Goal: Transaction & Acquisition: Purchase product/service

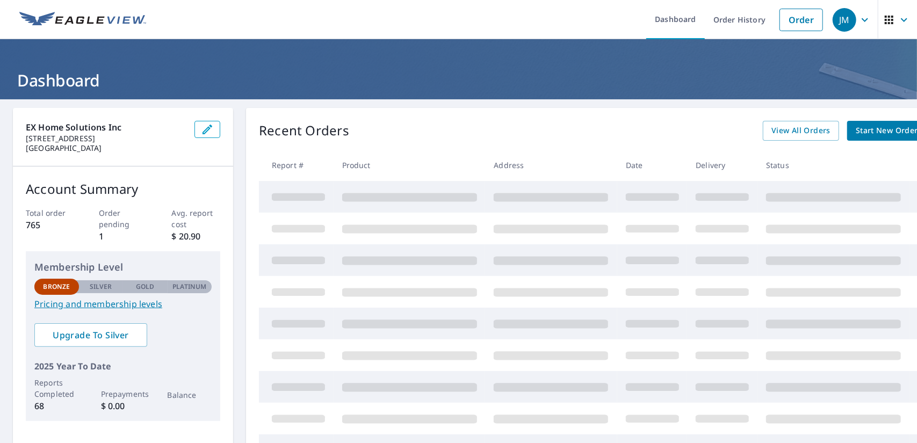
click at [870, 132] on span "Start New Order" at bounding box center [886, 130] width 62 height 13
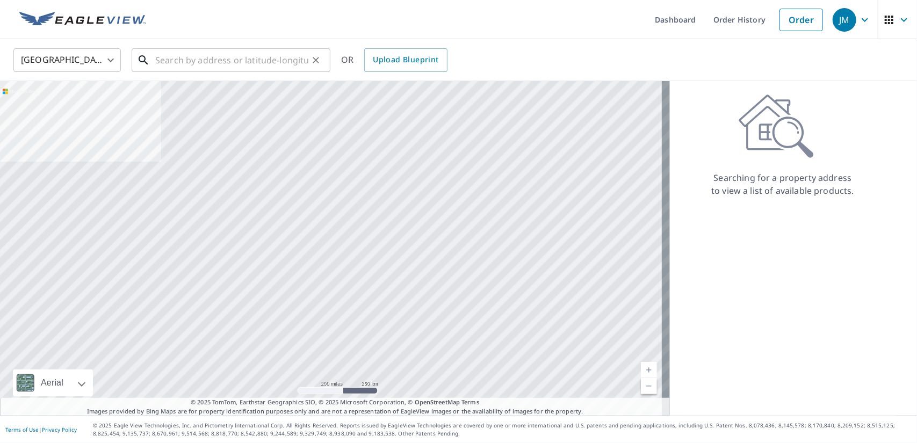
click at [258, 48] on input "text" at bounding box center [231, 60] width 153 height 30
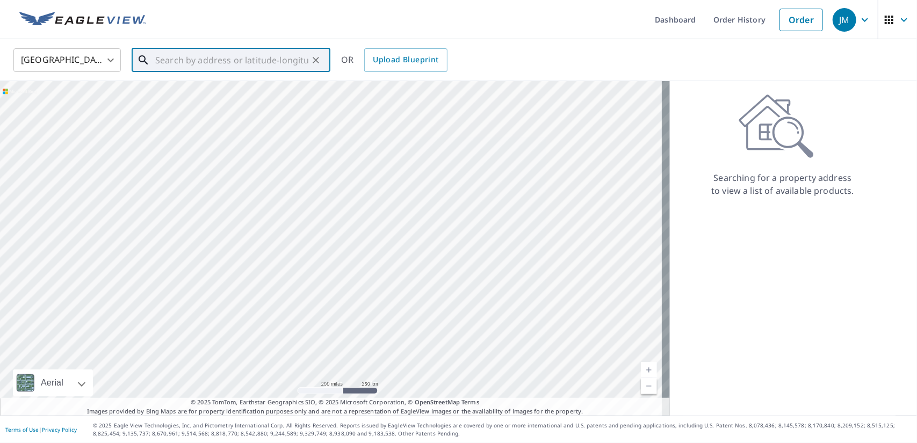
paste input "1.There are a couple of "nail-pops" where nails fr"
type input "1.There are a couple of "nail-pops" where nails fr"
click at [311, 56] on icon "Clear" at bounding box center [315, 60] width 11 height 11
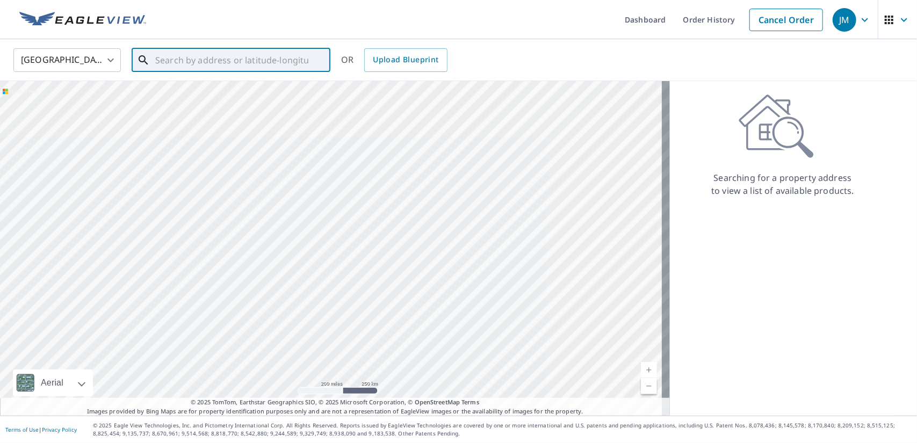
paste input "[STREET_ADDRESS]"
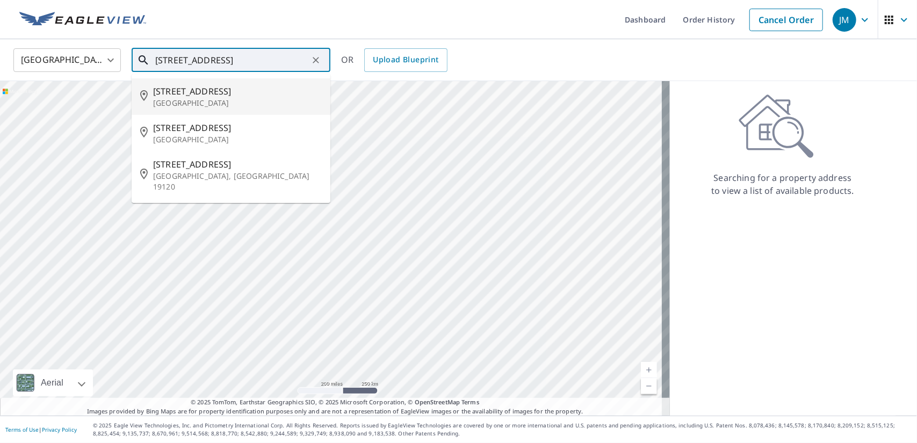
click at [237, 92] on span "[STREET_ADDRESS]" at bounding box center [237, 91] width 169 height 13
type input "[STREET_ADDRESS]"
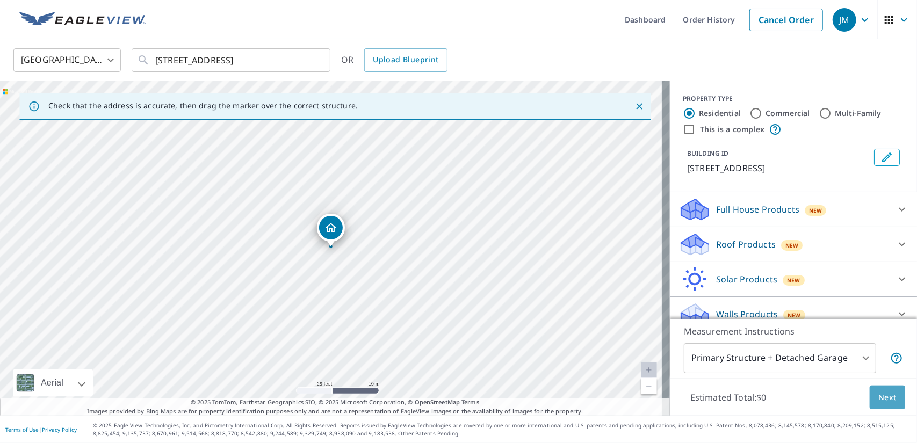
click at [878, 400] on span "Next" at bounding box center [887, 397] width 18 height 13
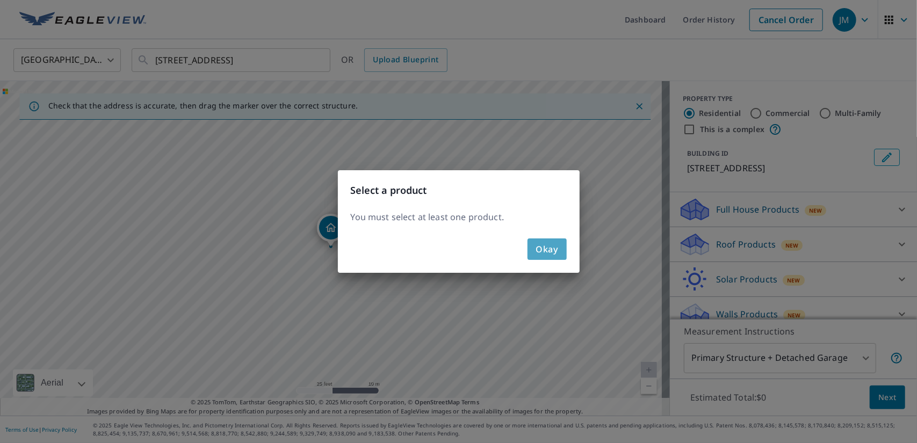
click at [534, 243] on button "Okay" at bounding box center [546, 248] width 39 height 21
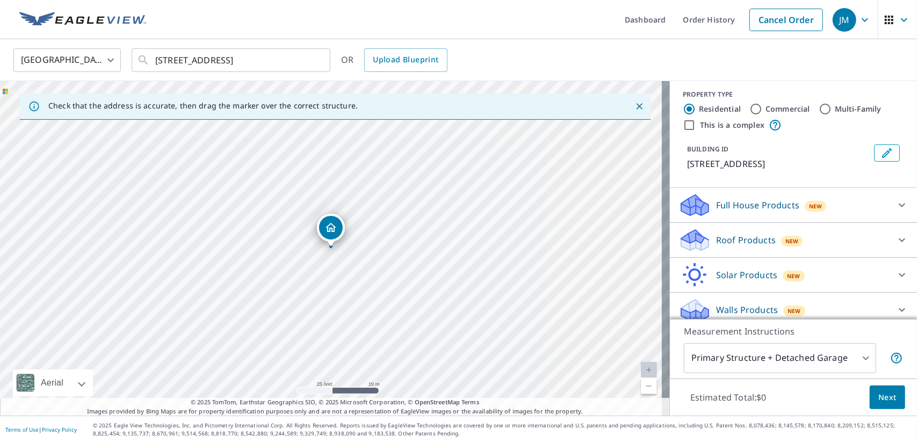
scroll to position [11, 0]
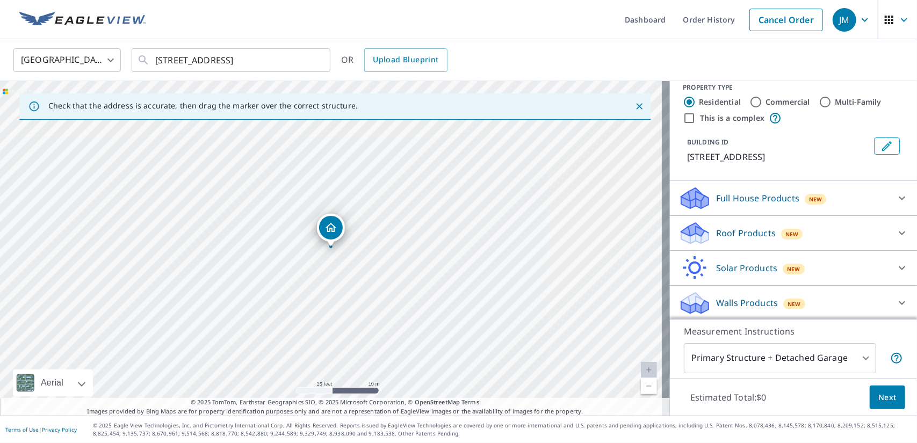
click at [787, 229] on div "New" at bounding box center [792, 234] width 22 height 11
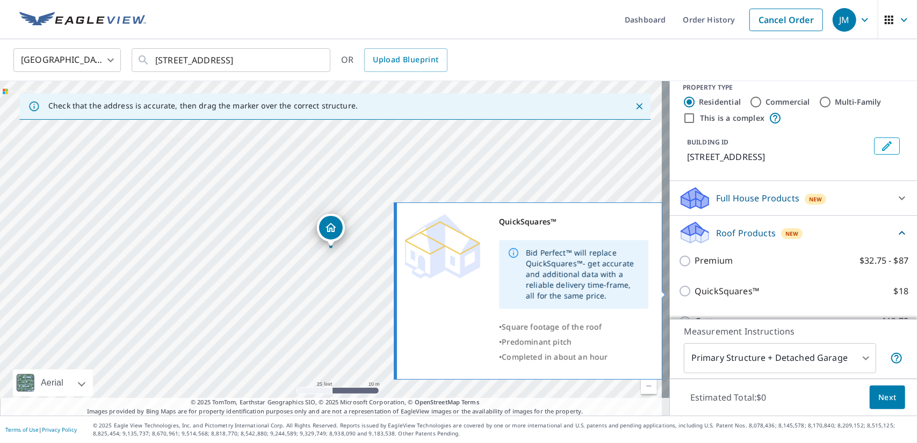
click at [713, 289] on p "QuickSquares™" at bounding box center [726, 291] width 64 height 13
click at [694, 289] on input "QuickSquares™ $18" at bounding box center [686, 291] width 16 height 13
checkbox input "true"
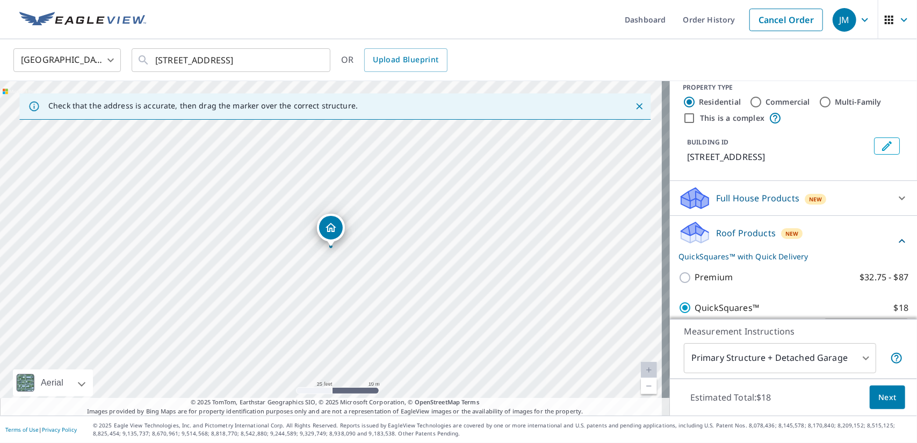
click at [878, 395] on span "Next" at bounding box center [887, 397] width 18 height 13
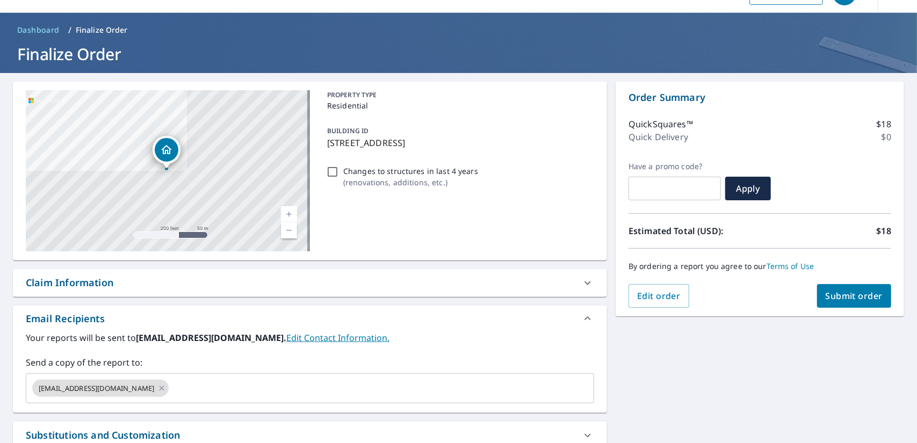
scroll to position [137, 0]
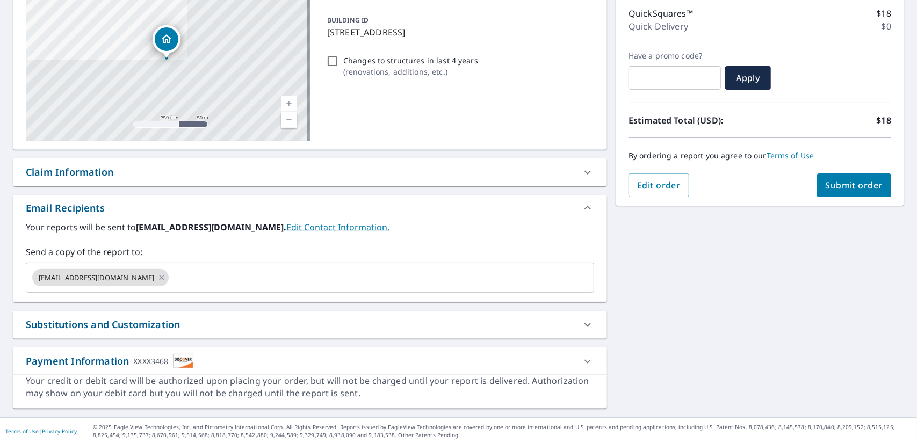
click at [828, 182] on span "Submit order" at bounding box center [853, 185] width 57 height 12
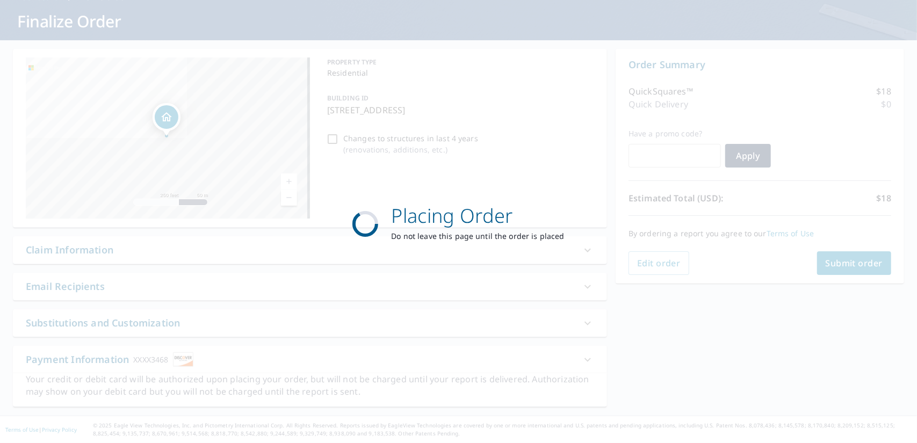
scroll to position [57, 0]
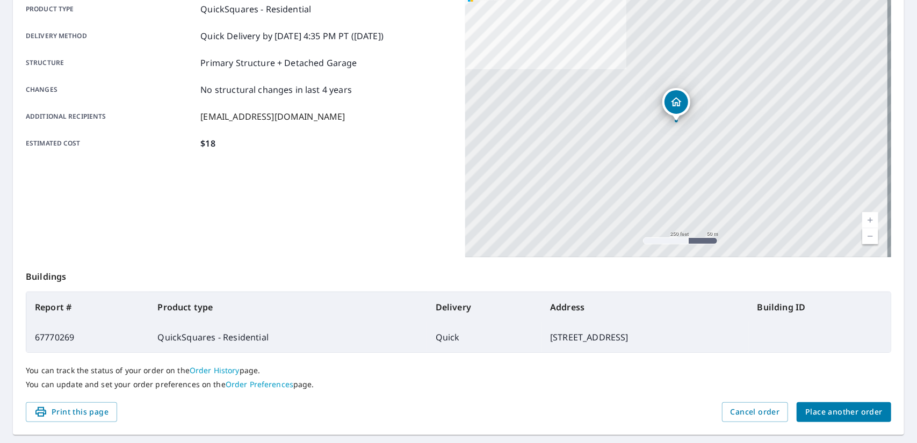
scroll to position [188, 0]
